Goal: Navigation & Orientation: Find specific page/section

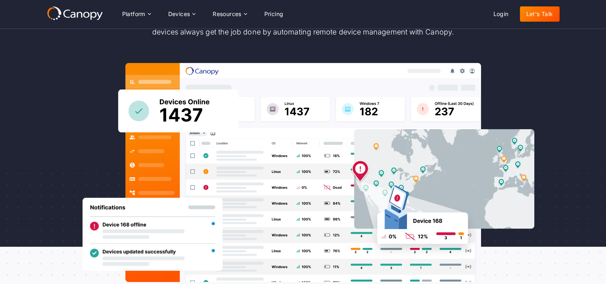
scroll to position [60, 0]
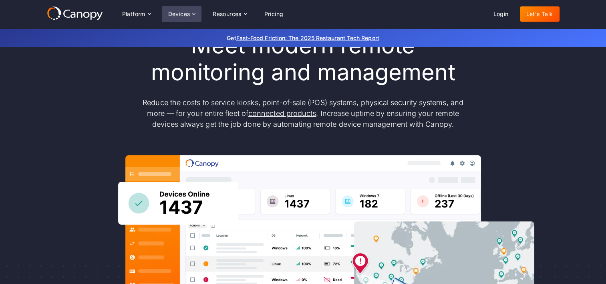
click at [174, 14] on div "Devices" at bounding box center [179, 14] width 22 height 6
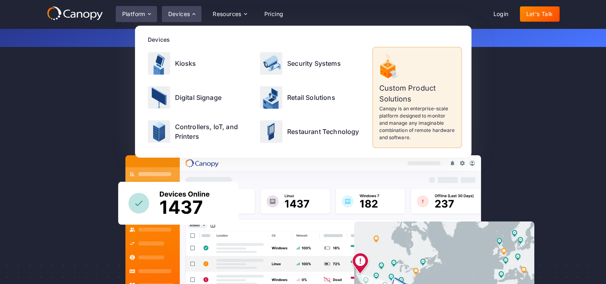
click at [138, 10] on div "Platform" at bounding box center [136, 14] width 41 height 16
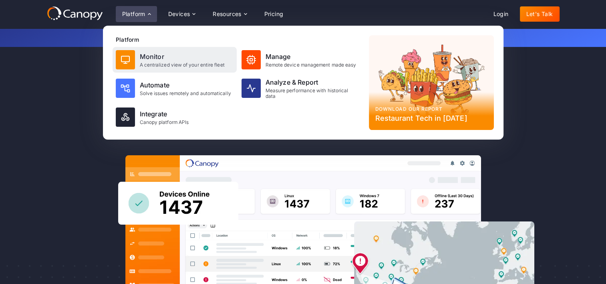
click at [151, 64] on div "A centralized view of your entire fleet" at bounding box center [182, 65] width 85 height 6
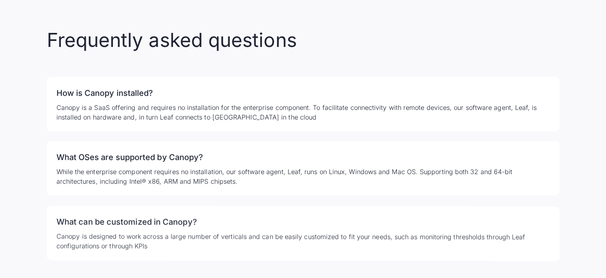
scroll to position [1670, 0]
